Goal: Communication & Community: Answer question/provide support

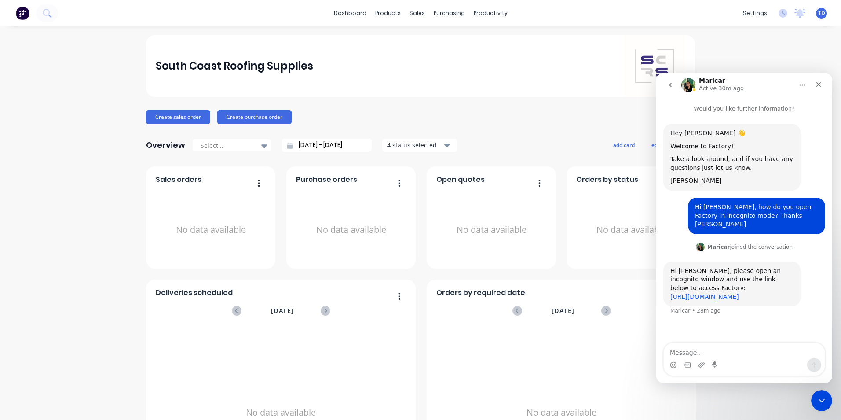
click at [717, 293] on link "[URL][DOMAIN_NAME]" at bounding box center [705, 296] width 69 height 7
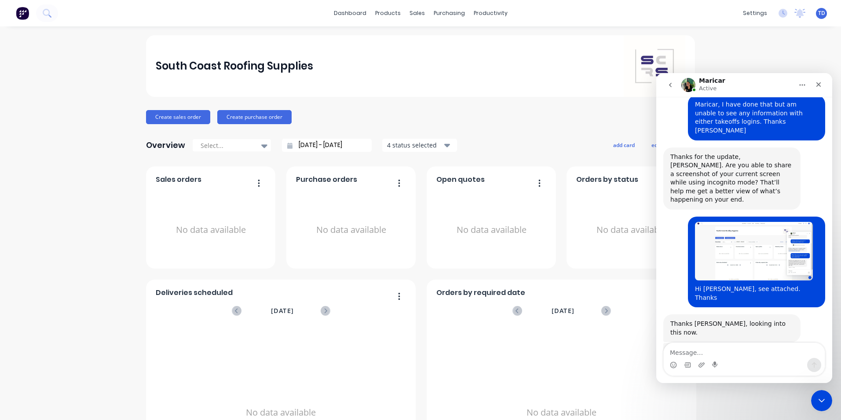
scroll to position [248, 0]
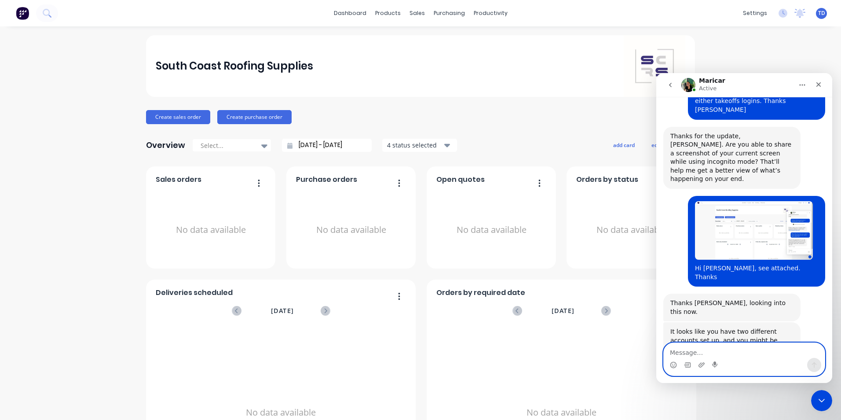
click at [685, 350] on textarea "Message…" at bounding box center [744, 350] width 161 height 15
type textarea "I have also logged into the older one"
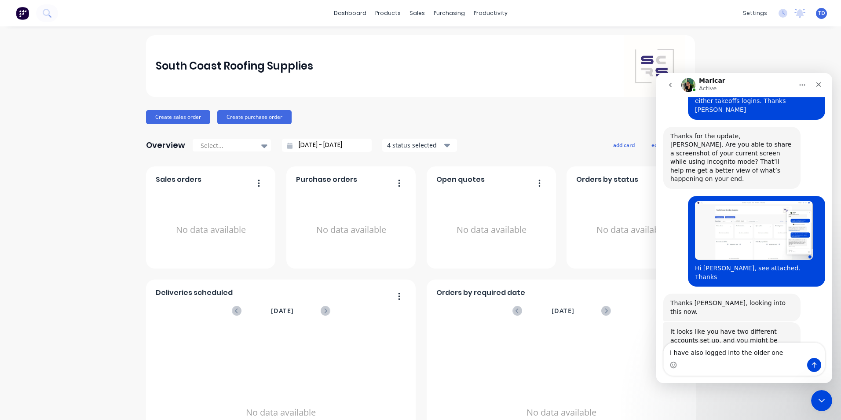
click at [818, 17] on span "TD" at bounding box center [821, 13] width 7 height 8
click at [816, 403] on icon "Close Intercom Messenger" at bounding box center [820, 399] width 11 height 11
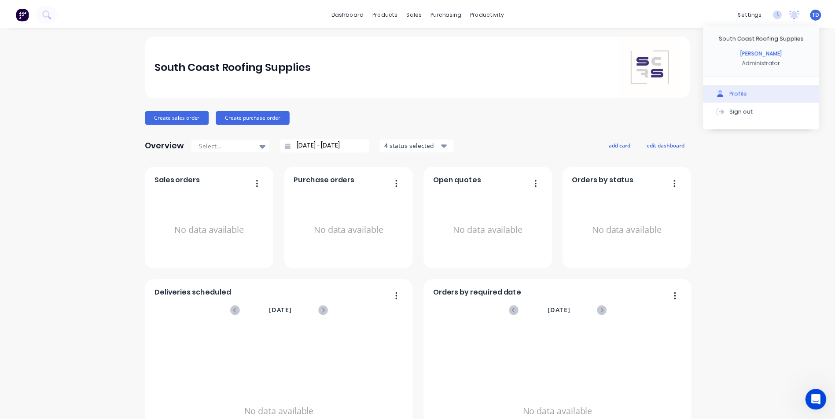
scroll to position [239, 0]
click at [764, 94] on button "Profile" at bounding box center [766, 93] width 117 height 18
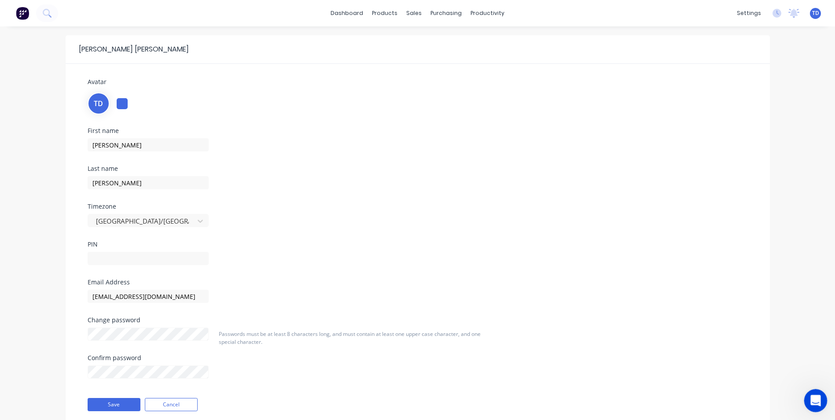
click at [815, 396] on icon "Open Intercom Messenger" at bounding box center [814, 399] width 15 height 15
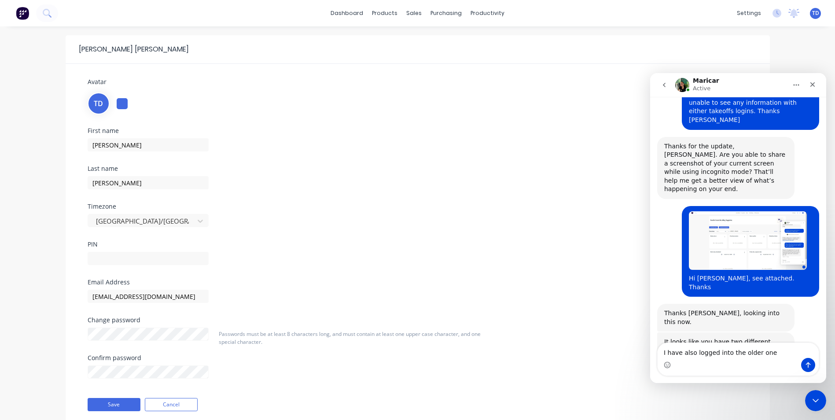
scroll to position [239, 0]
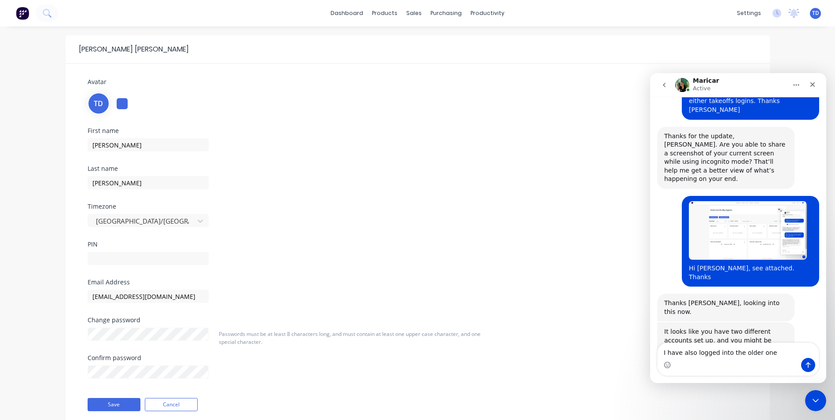
click at [773, 353] on textarea "I have also logged into the older one" at bounding box center [737, 350] width 161 height 15
type textarea "I"
type textarea "Thank you, all good now"
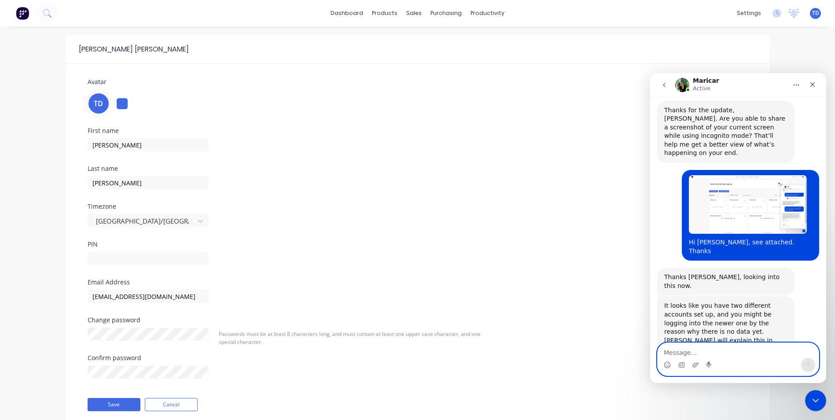
scroll to position [291, 0]
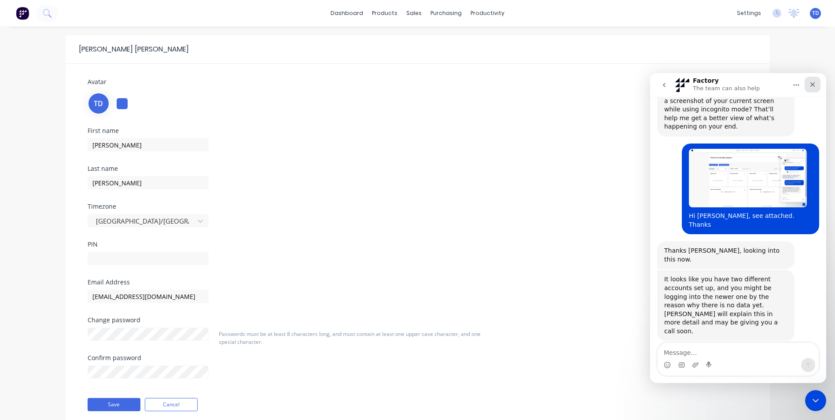
click at [809, 83] on icon "Close" at bounding box center [812, 84] width 7 height 7
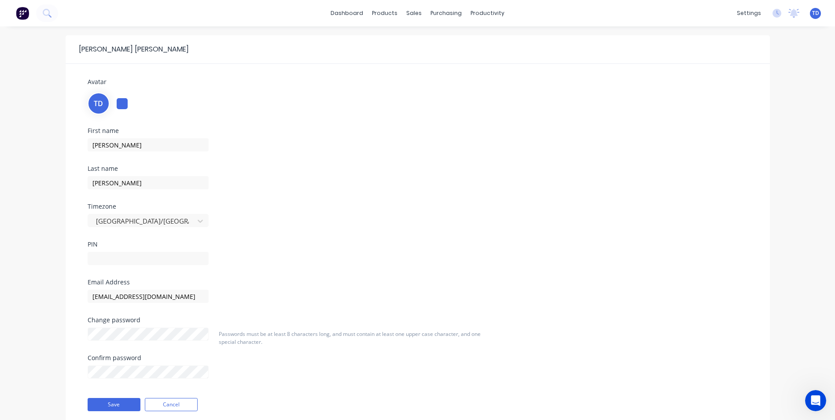
click at [502, 138] on div "First name Trevor Last name Delaney Timezone Australia/Sydney PIN" at bounding box center [417, 203] width 673 height 151
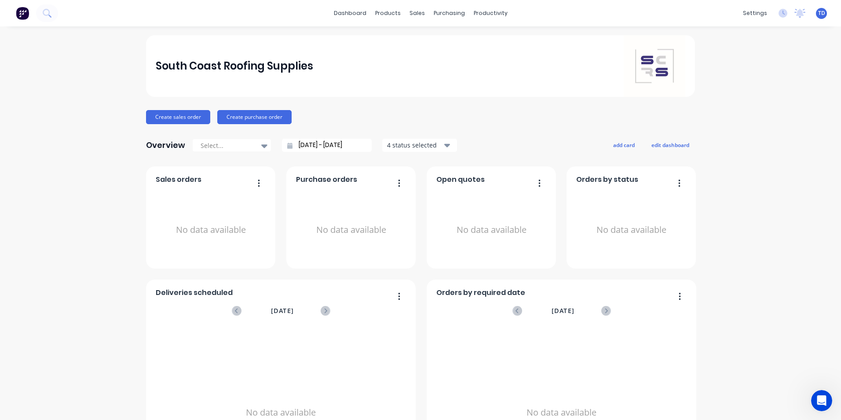
click at [818, 15] on span "TD" at bounding box center [821, 13] width 7 height 8
click at [757, 89] on button "Profile" at bounding box center [766, 93] width 117 height 18
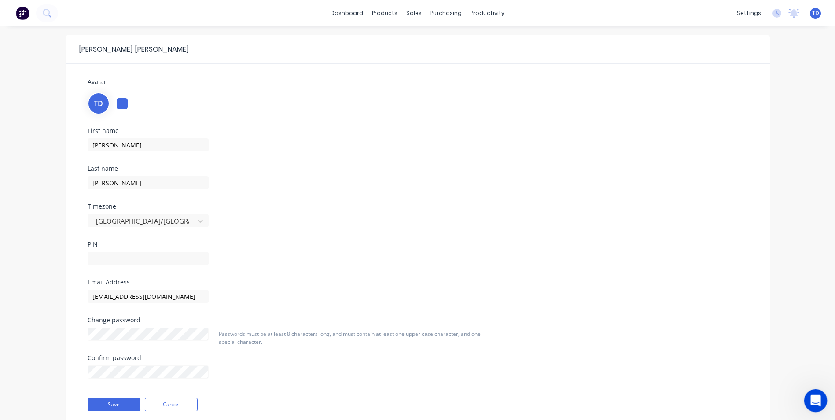
click at [812, 397] on icon "Open Intercom Messenger" at bounding box center [814, 399] width 15 height 15
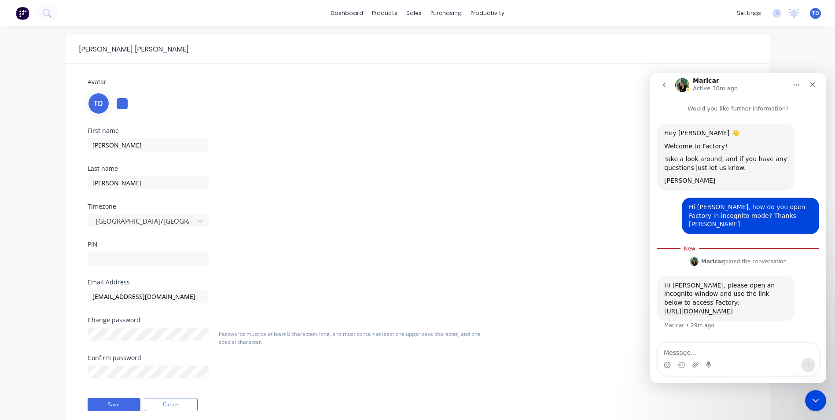
scroll to position [1, 0]
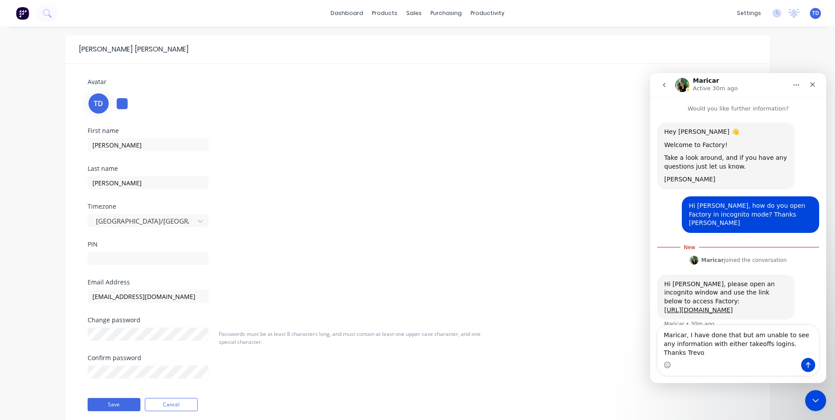
type textarea "Maricar, I have done that but am unable to see any information with either take…"
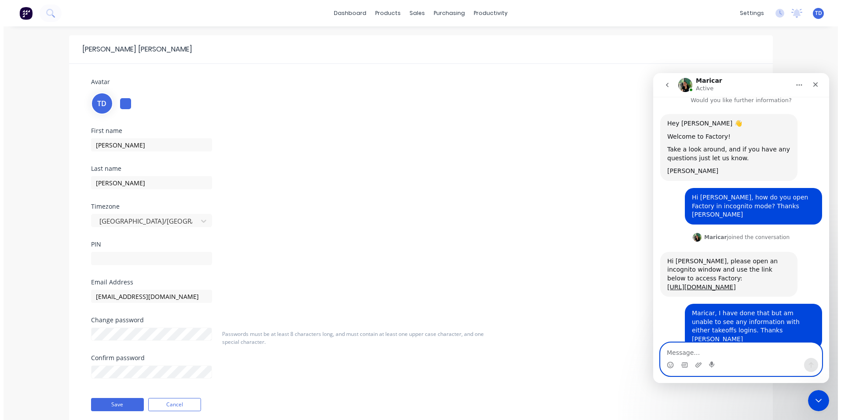
scroll to position [69, 0]
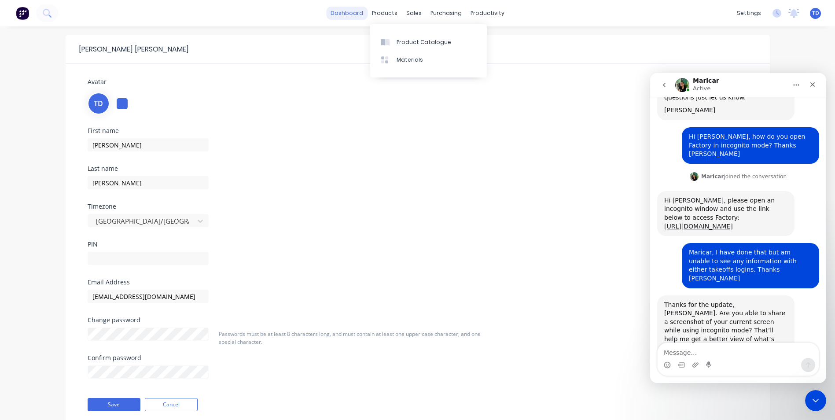
click at [356, 14] on link "dashboard" at bounding box center [346, 13] width 41 height 13
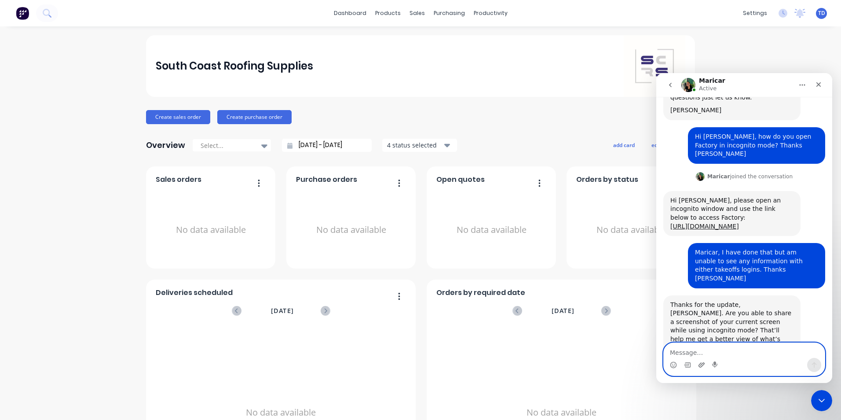
click at [702, 365] on icon "Upload attachment" at bounding box center [701, 364] width 7 height 7
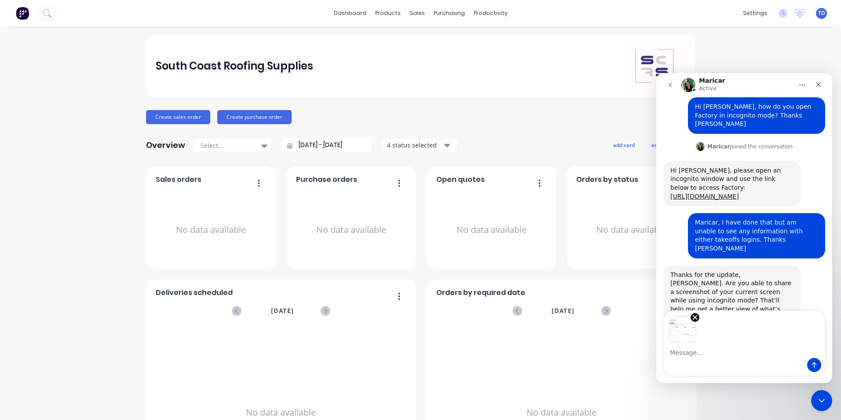
scroll to position [101, 0]
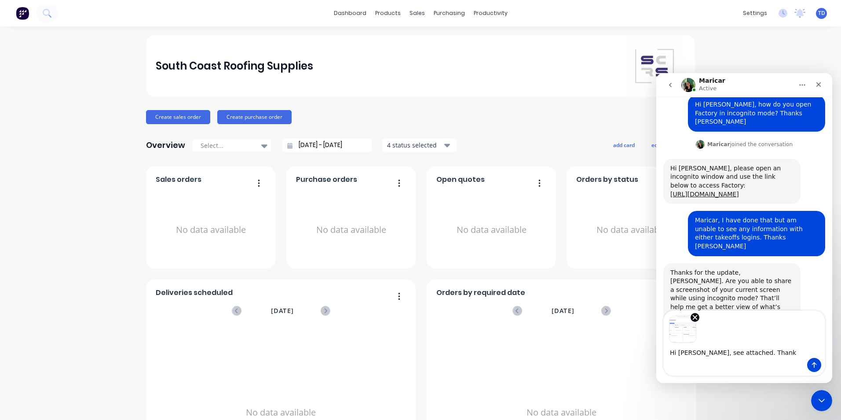
type textarea "Hi [PERSON_NAME], see attached. Thanks"
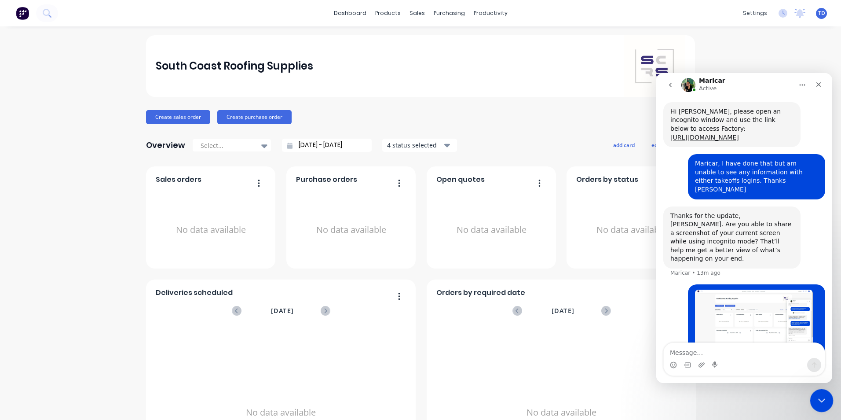
click at [817, 396] on icon "Close Intercom Messenger" at bounding box center [820, 399] width 11 height 11
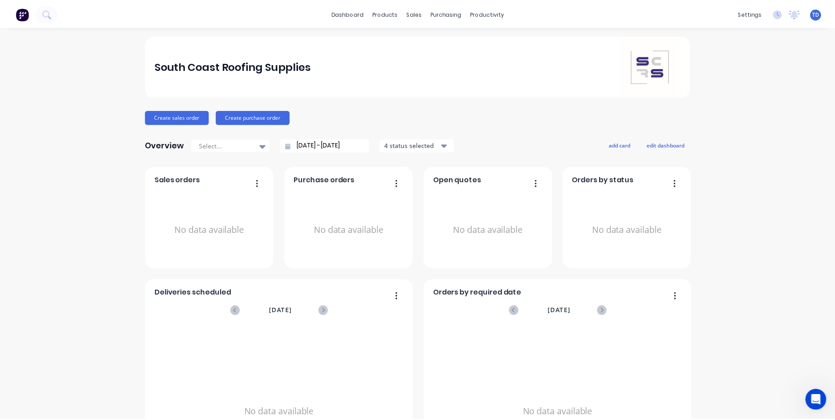
scroll to position [239, 0]
click at [819, 14] on div "TD South Coast Roofing Supplies [PERSON_NAME] Administrator Profile Sign out" at bounding box center [821, 13] width 11 height 11
click at [818, 14] on span "TD" at bounding box center [821, 13] width 7 height 8
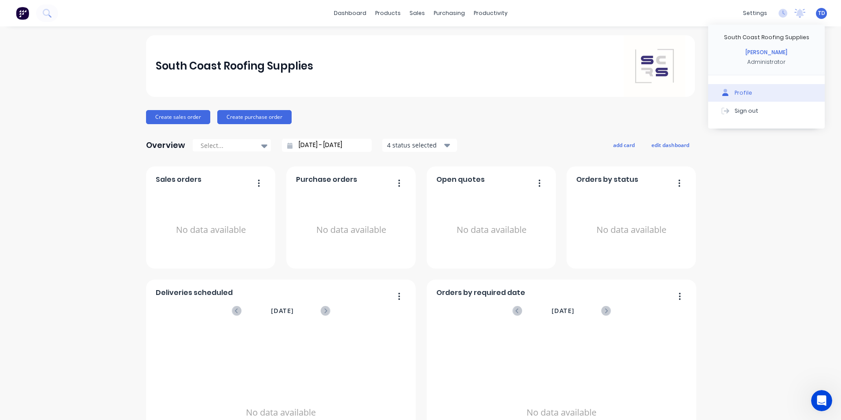
click at [761, 96] on button "Profile" at bounding box center [766, 93] width 117 height 18
click at [818, 14] on span "TD" at bounding box center [821, 13] width 7 height 8
click at [767, 94] on button "Profile" at bounding box center [766, 93] width 117 height 18
click at [745, 111] on div "Sign out" at bounding box center [747, 110] width 24 height 8
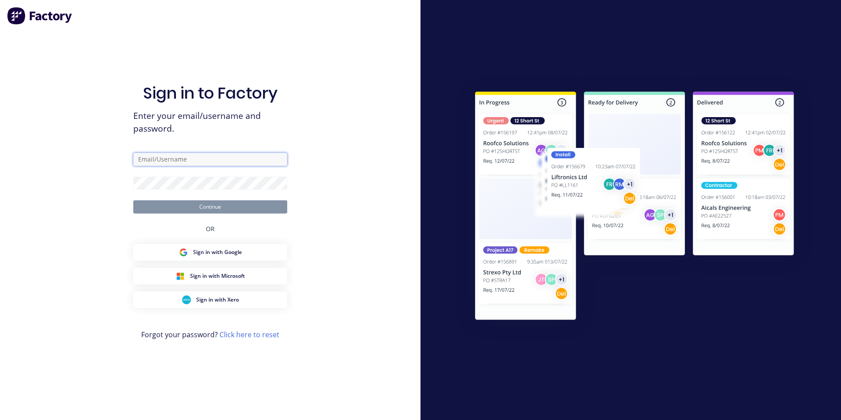
click at [180, 157] on input "text" at bounding box center [210, 159] width 154 height 13
type input "takeoffs@scrs.net.au"
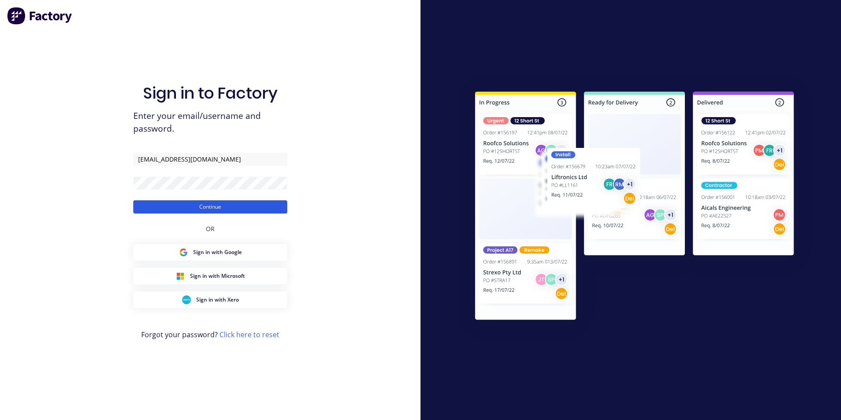
click at [202, 205] on button "Continue" at bounding box center [210, 206] width 154 height 13
